Goal: Browse casually

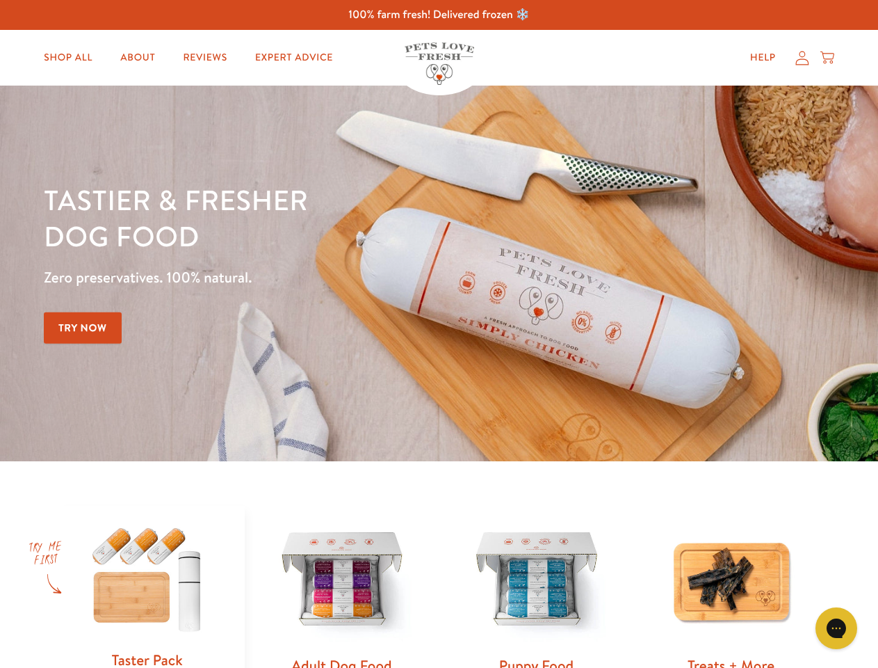
click at [439, 334] on div "Tastier & fresher dog food Zero preservatives. 100% natural. Try Now" at bounding box center [307, 274] width 527 height 184
click at [837, 628] on icon "Gorgias live chat" at bounding box center [836, 627] width 13 height 13
